Goal: Contribute content

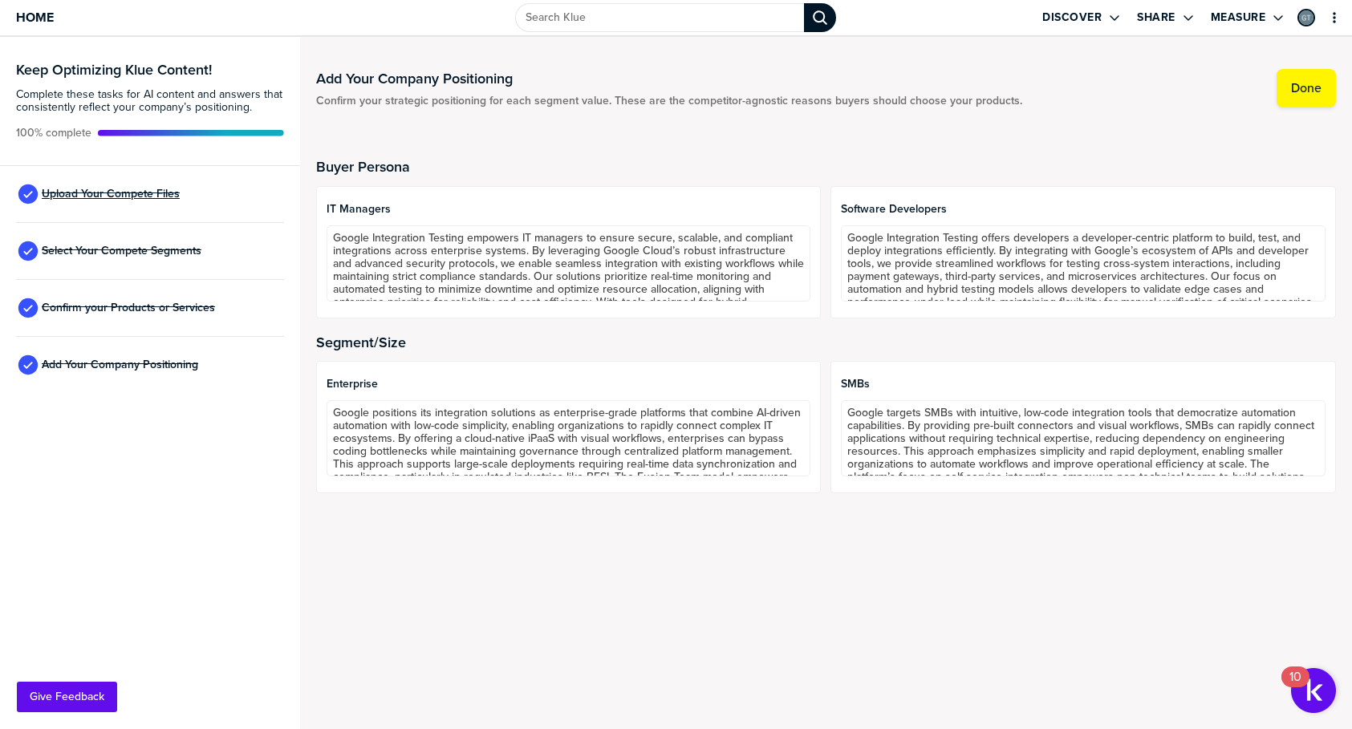
click at [91, 193] on span "Upload Your Compete Files" at bounding box center [111, 194] width 138 height 13
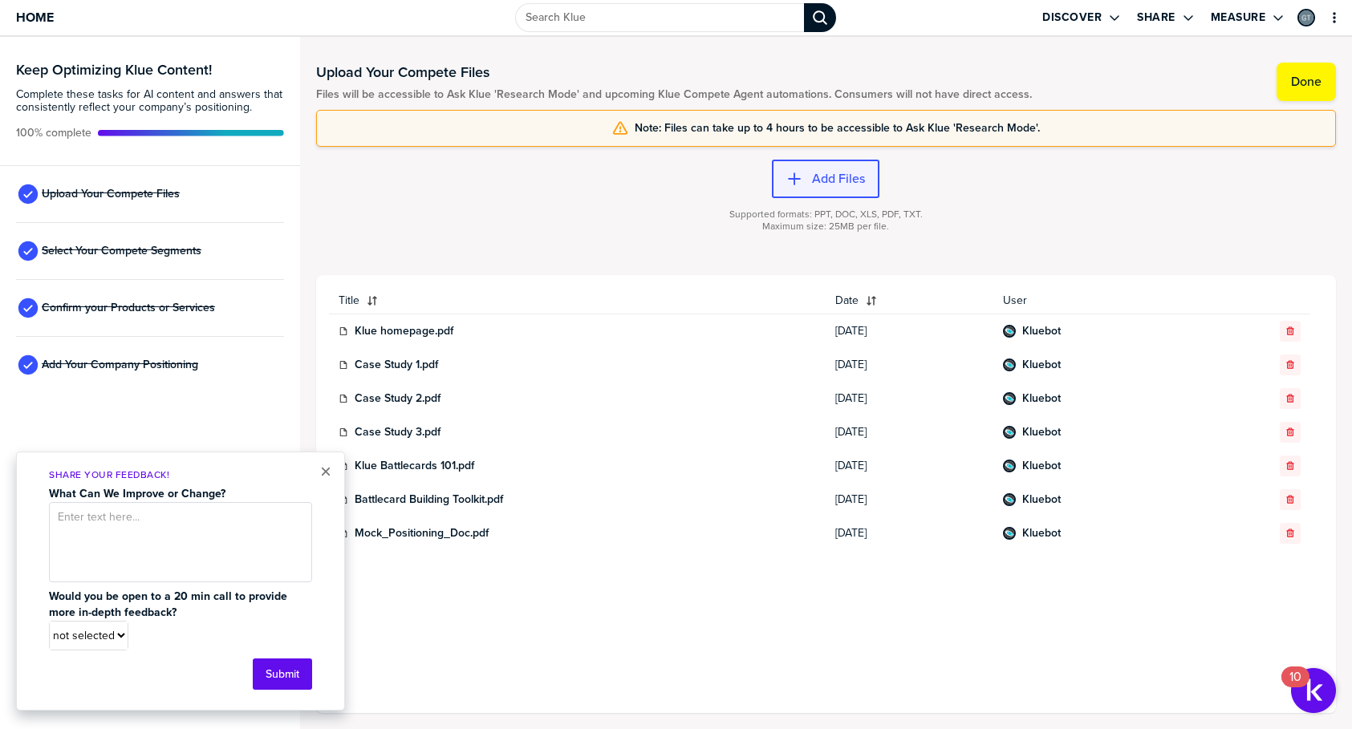
click at [835, 185] on label "Add Files" at bounding box center [838, 179] width 53 height 16
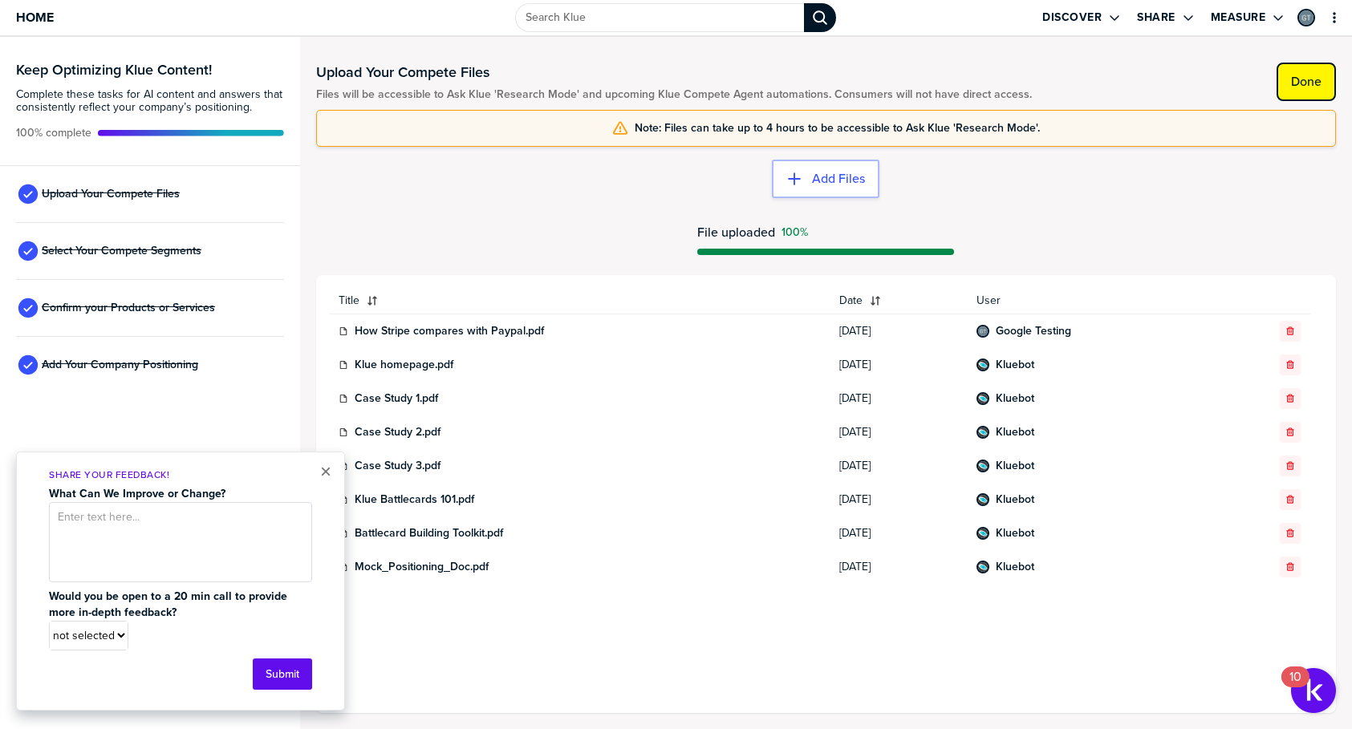
click at [1287, 84] on button "Done" at bounding box center [1305, 82] width 59 height 39
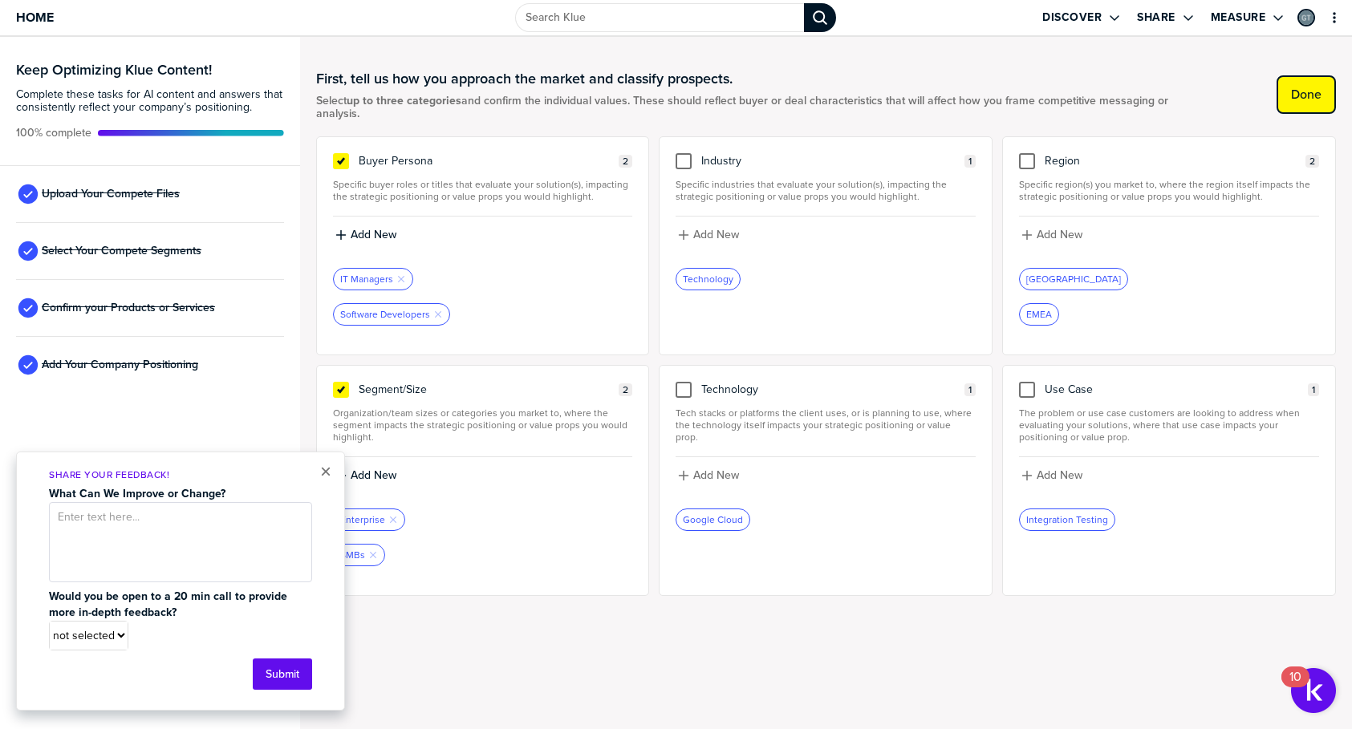
click at [1276, 96] on button "Done" at bounding box center [1305, 94] width 59 height 39
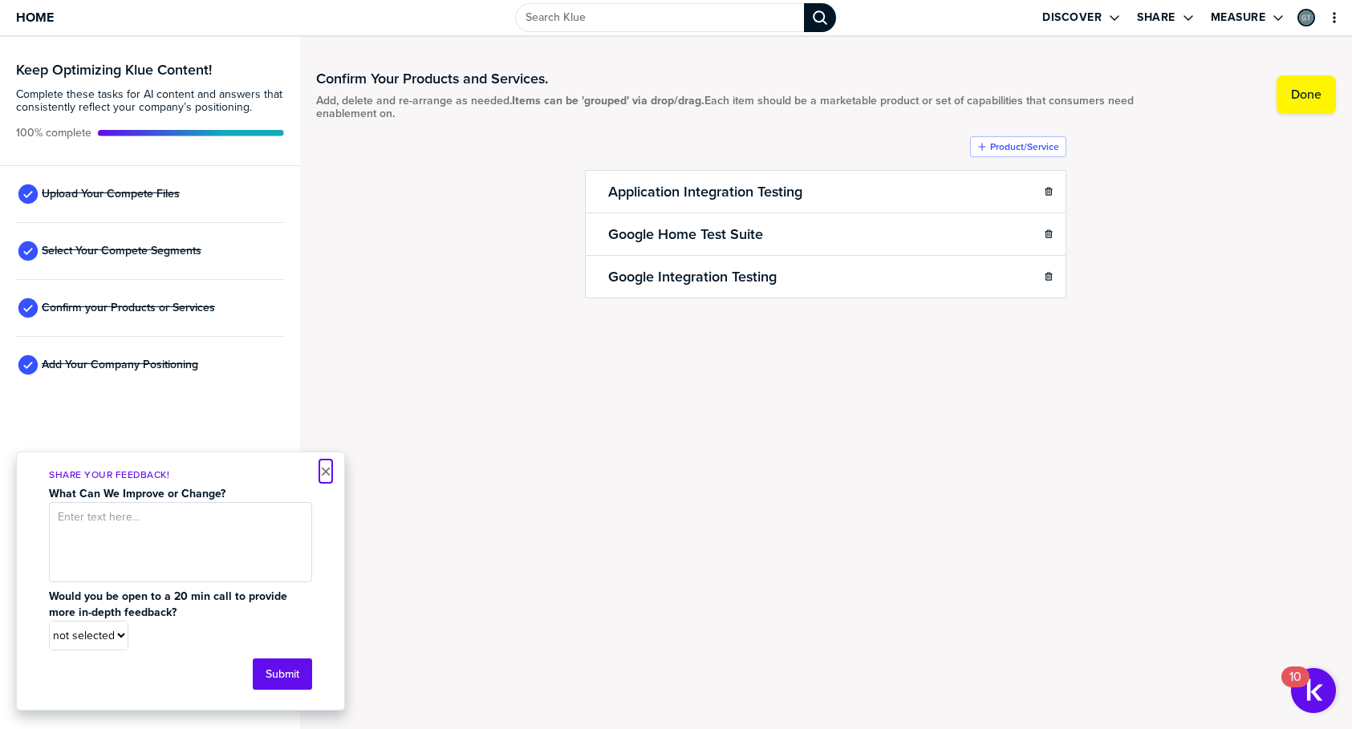
click at [320, 470] on button "×" at bounding box center [325, 471] width 11 height 19
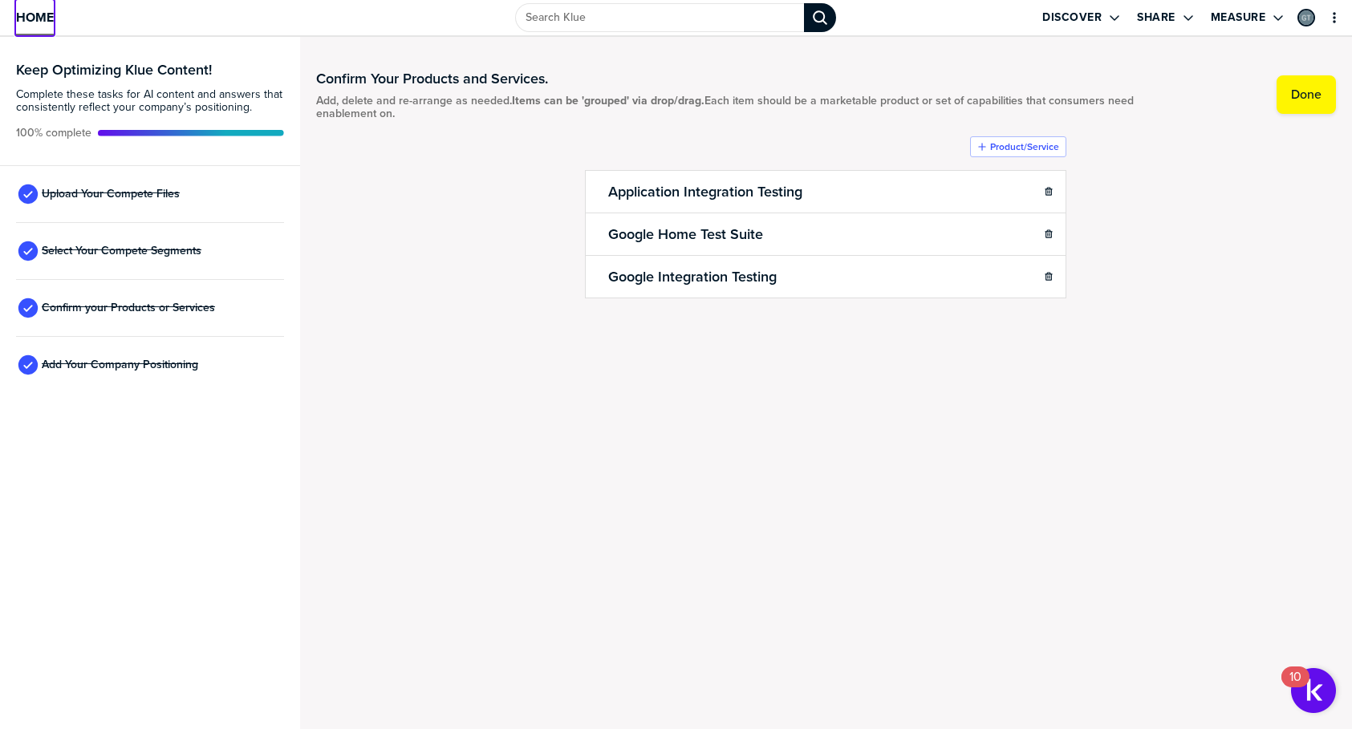
click at [38, 19] on span "Home" at bounding box center [35, 17] width 38 height 14
